Goal: Participate in discussion: Engage in conversation with other users on a specific topic

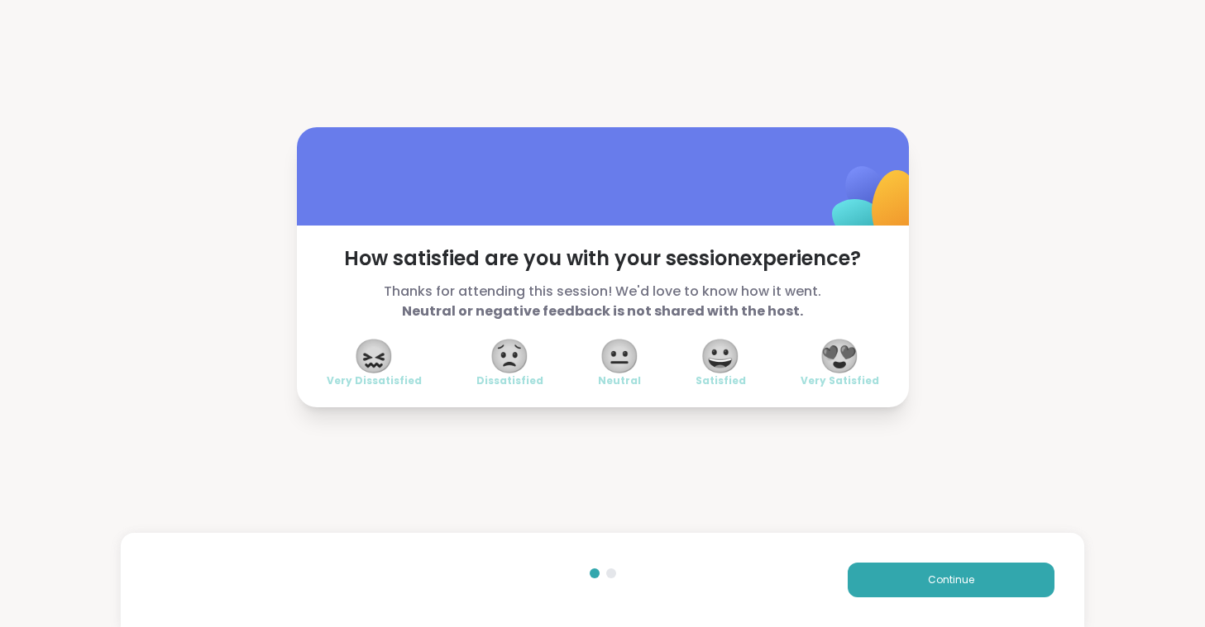
click at [833, 351] on span "😍" at bounding box center [838, 356] width 41 height 30
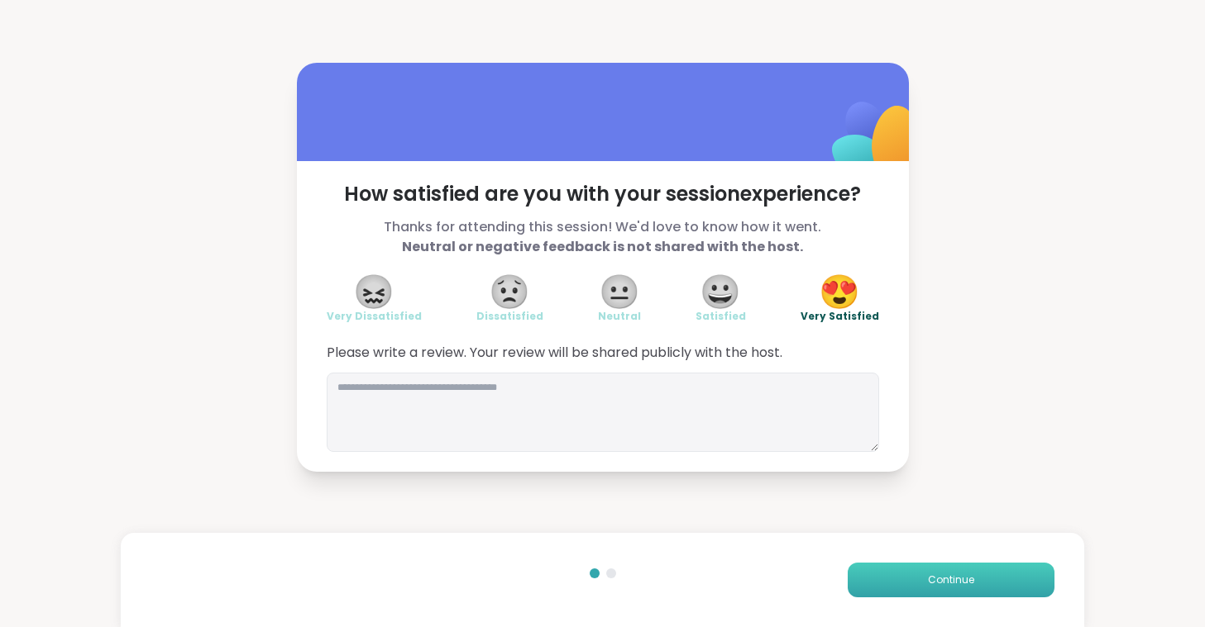
click at [961, 584] on span "Continue" at bounding box center [951, 580] width 46 height 15
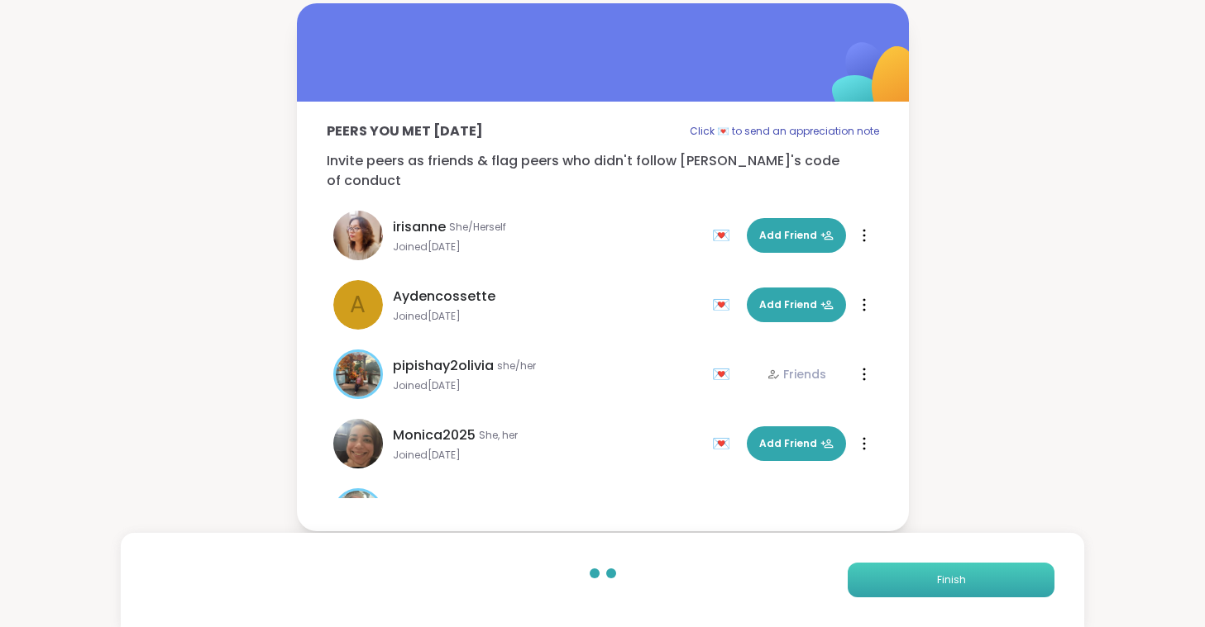
click at [961, 584] on span "Finish" at bounding box center [951, 580] width 29 height 15
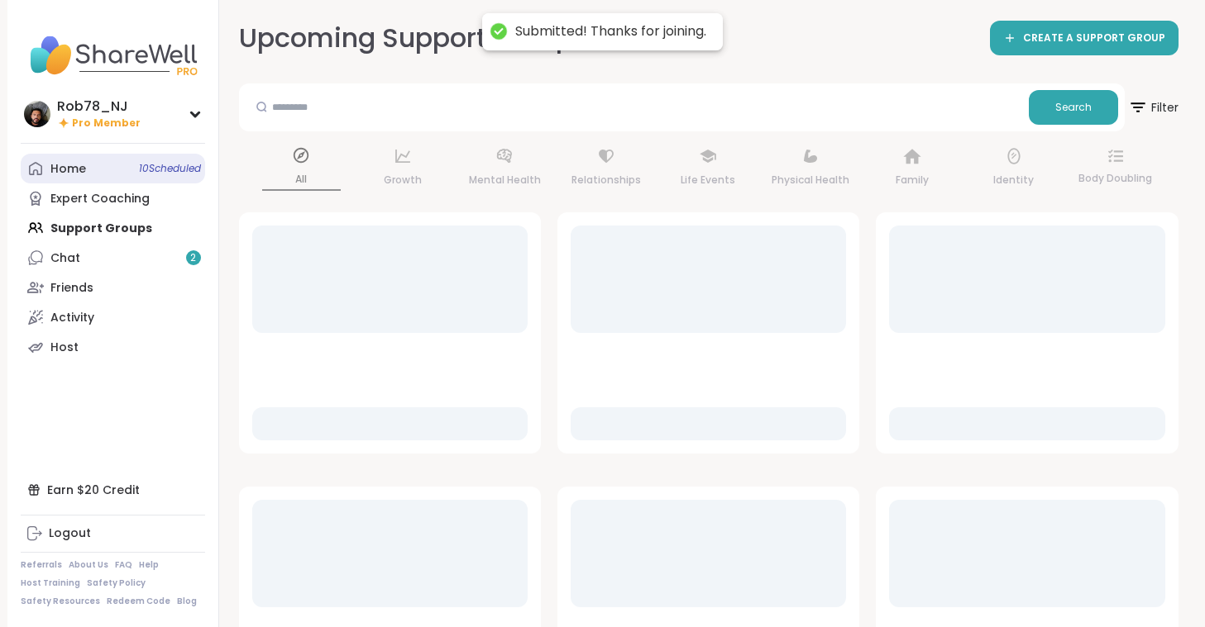
click at [80, 174] on div "Home 10 Scheduled" at bounding box center [68, 169] width 36 height 17
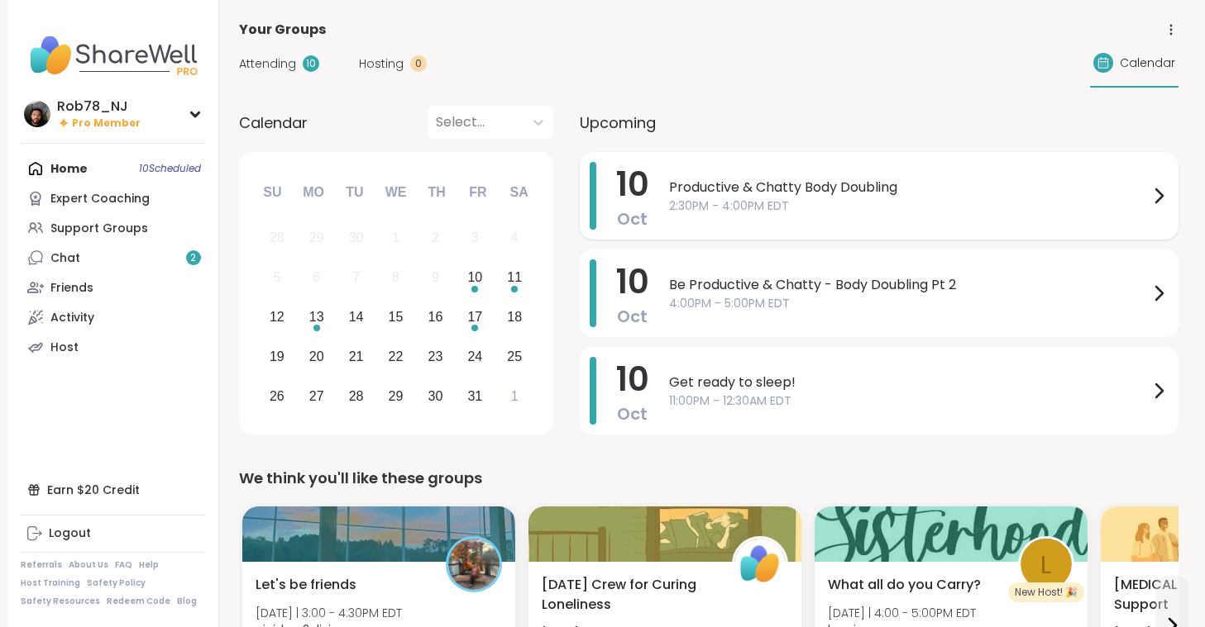
click at [785, 204] on span "2:30PM - 4:00PM EDT" at bounding box center [908, 206] width 479 height 17
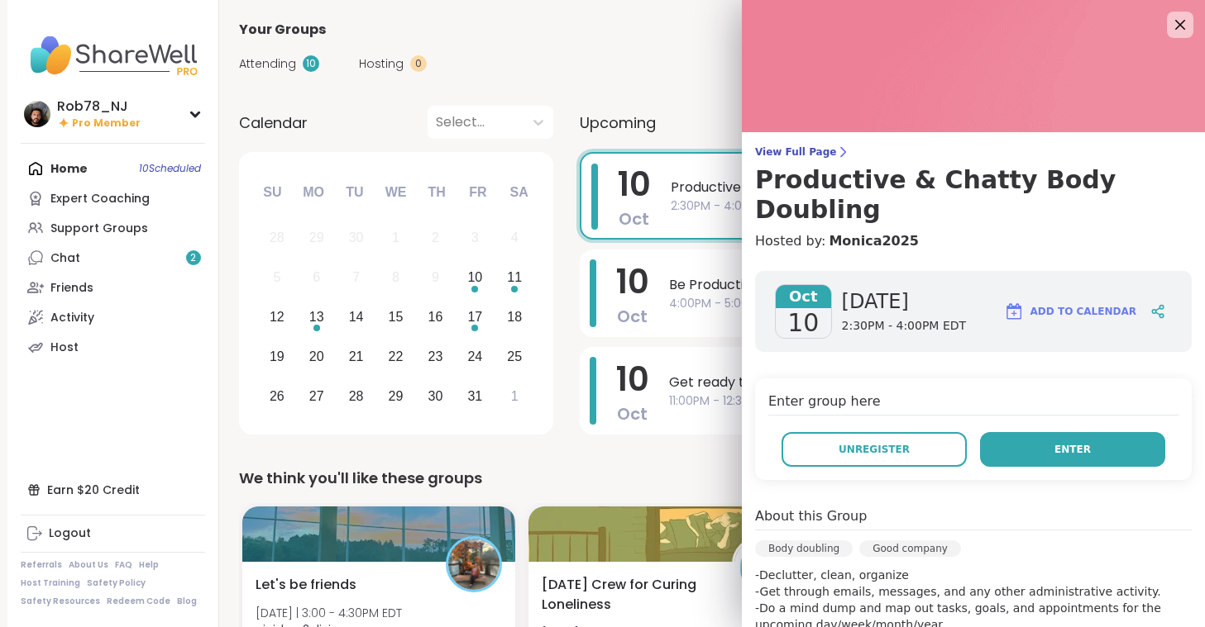
click at [1067, 442] on span "Enter" at bounding box center [1072, 449] width 36 height 15
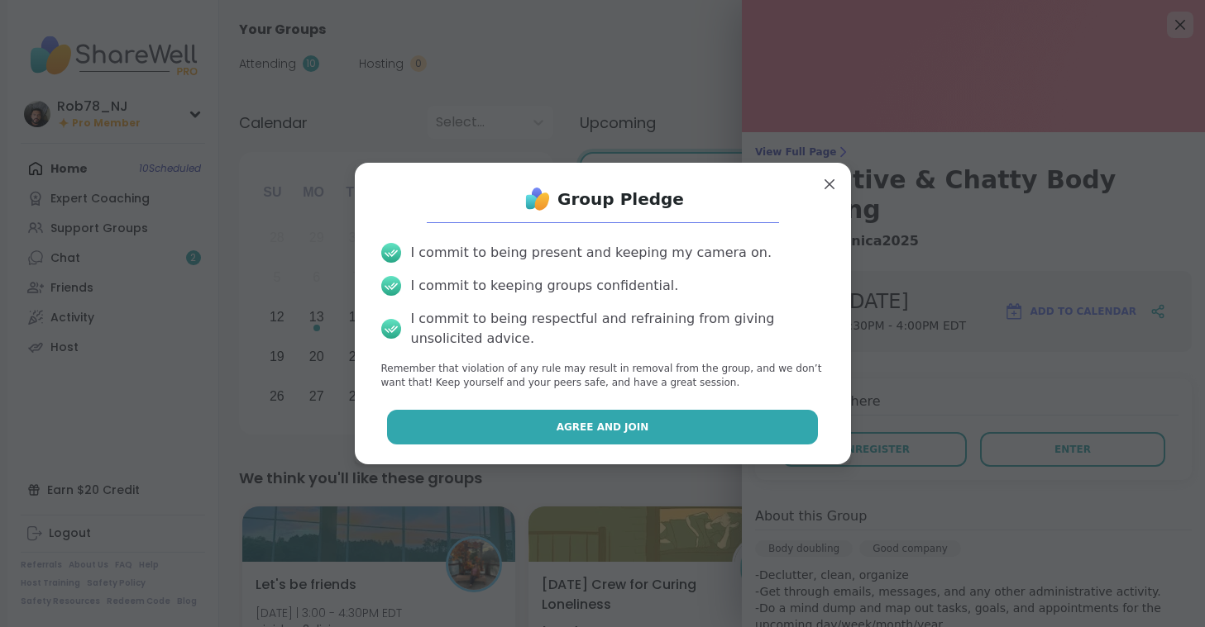
click at [640, 439] on button "Agree and Join" at bounding box center [602, 427] width 431 height 35
